Goal: Entertainment & Leisure: Consume media (video, audio)

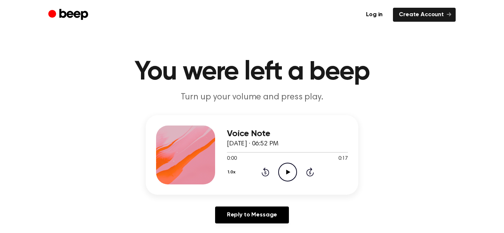
click at [284, 167] on icon "Play Audio" at bounding box center [287, 172] width 19 height 19
click at [286, 168] on icon "Pause Audio" at bounding box center [287, 172] width 19 height 19
click at [262, 175] on icon at bounding box center [265, 172] width 8 height 9
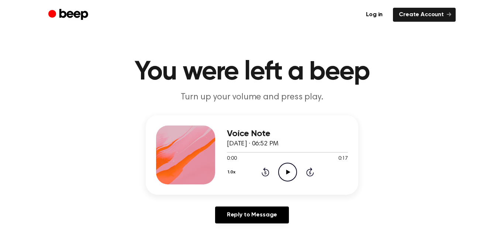
click at [290, 170] on icon "Play Audio" at bounding box center [287, 172] width 19 height 19
